Goal: Navigation & Orientation: Understand site structure

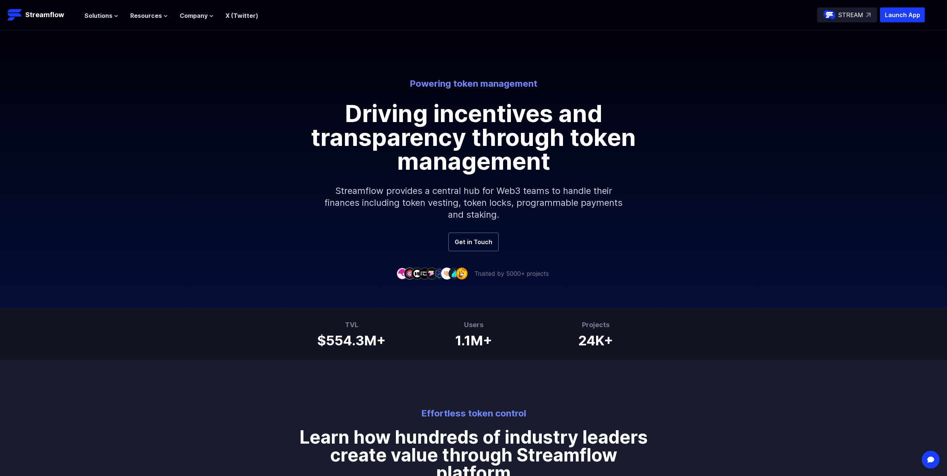
scroll to position [37, 0]
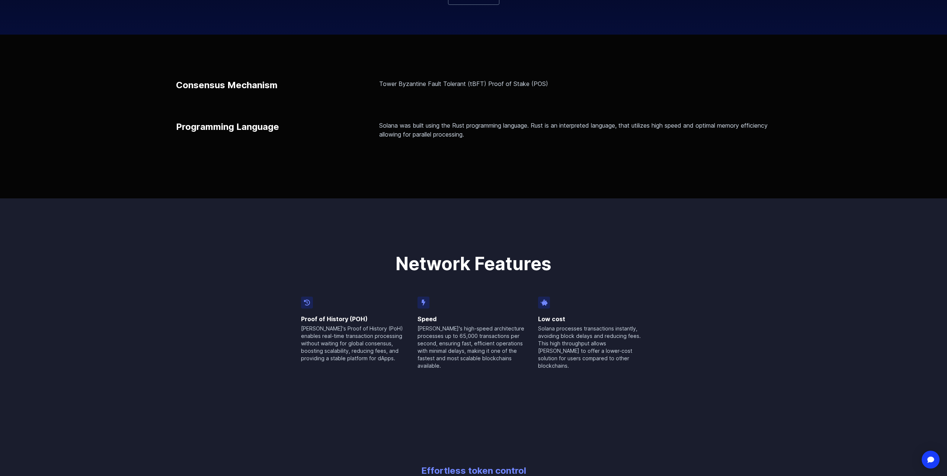
scroll to position [223, 0]
